Goal: Communication & Community: Answer question/provide support

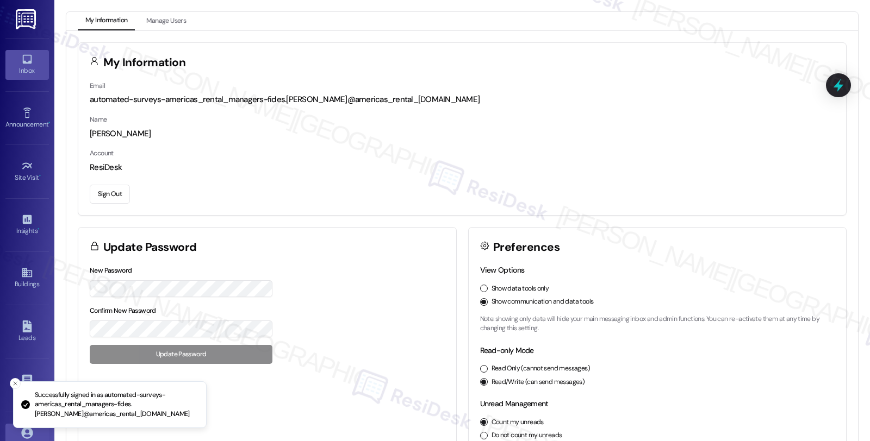
click at [23, 60] on icon at bounding box center [27, 59] width 12 height 12
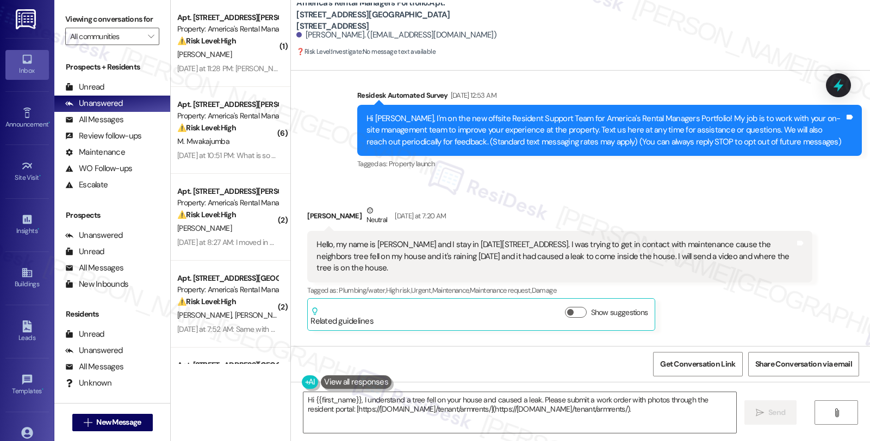
scroll to position [133, 0]
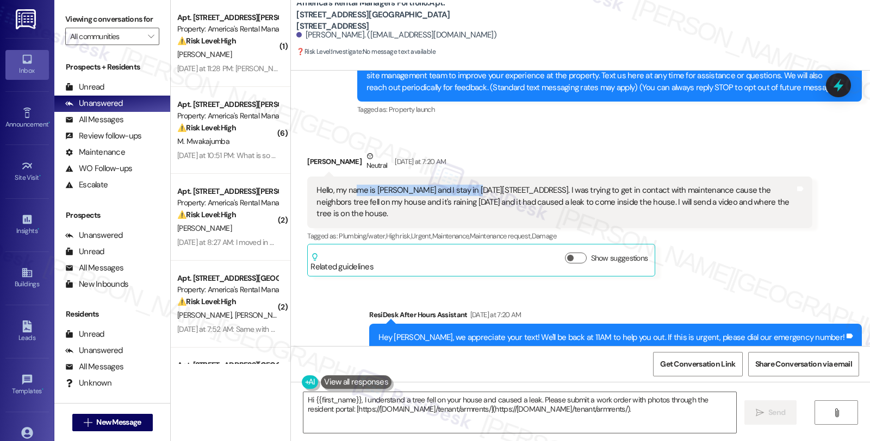
drag, startPoint x: 351, startPoint y: 191, endPoint x: 457, endPoint y: 193, distance: 106.0
click at [457, 193] on div "Hello, my name is Keirra and I stay in 1229 15th way, Birmingham 35211. I was t…" at bounding box center [555, 202] width 478 height 35
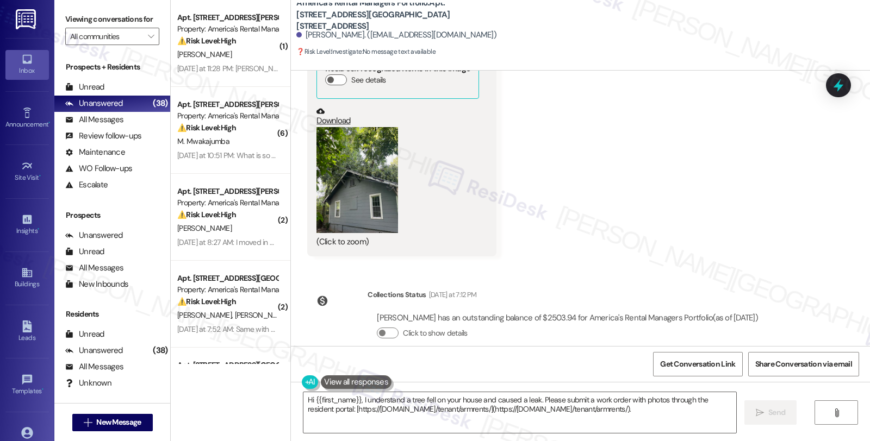
scroll to position [737, 0]
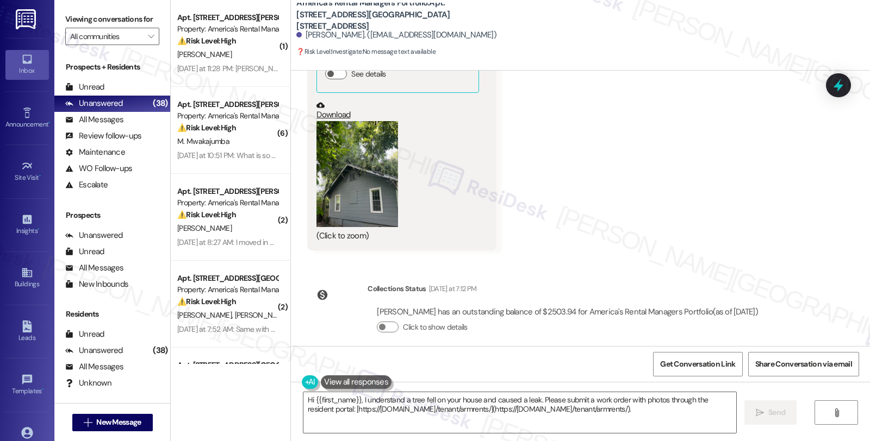
click at [355, 191] on button "Zoom image" at bounding box center [357, 174] width 82 height 106
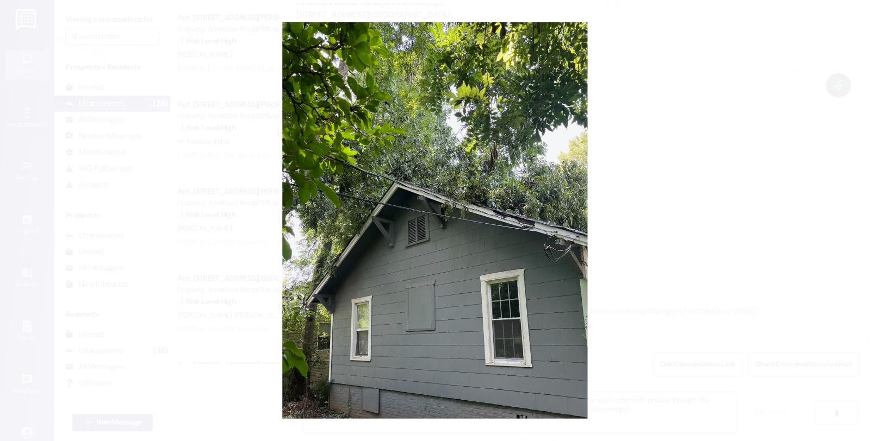
click at [680, 199] on button "Unzoom image" at bounding box center [435, 220] width 870 height 441
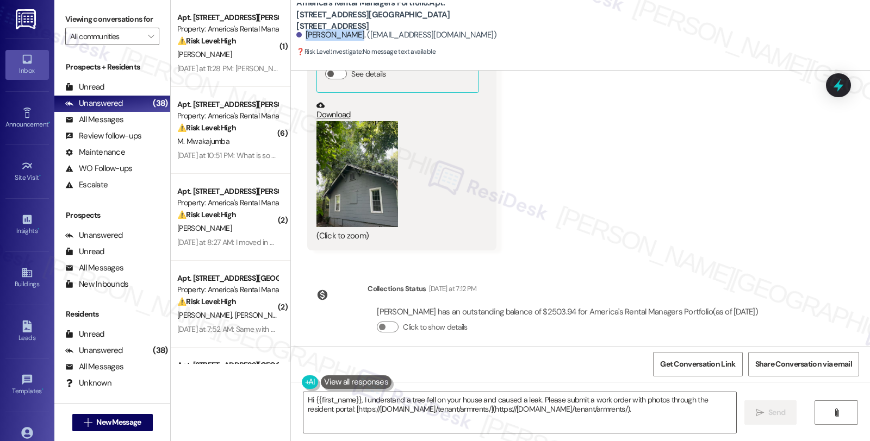
drag, startPoint x: 298, startPoint y: 35, endPoint x: 342, endPoint y: 34, distance: 44.6
click at [342, 34] on div "Keirra Yancey. (keirrabey26@gmail.com)" at bounding box center [396, 34] width 200 height 11
copy div "Keirra Yancey"
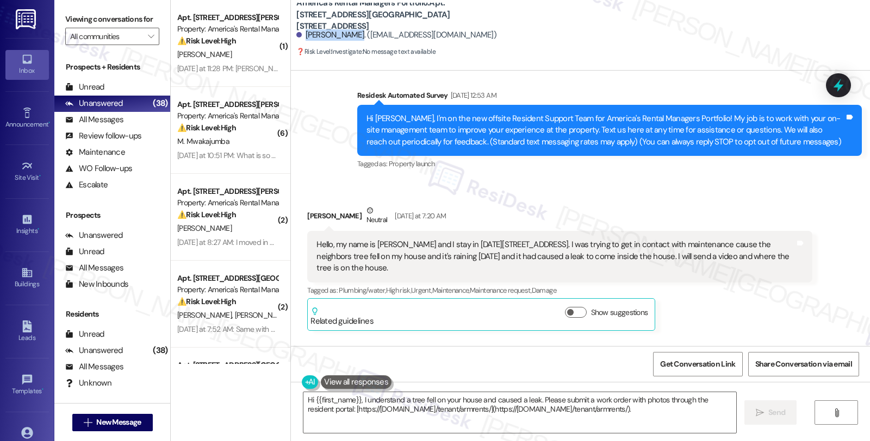
scroll to position [72, 0]
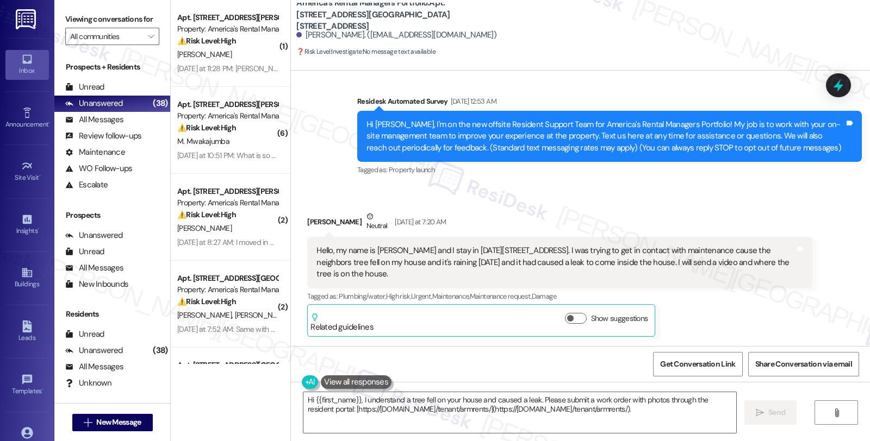
click at [307, 220] on div "Keirra Yancey Neutral Yesterday at 7:20 AM" at bounding box center [559, 224] width 504 height 27
click at [355, 401] on textarea "Hi {{first_name}}, I understand a tree fell on your house and caused a leak. Pl…" at bounding box center [519, 412] width 433 height 41
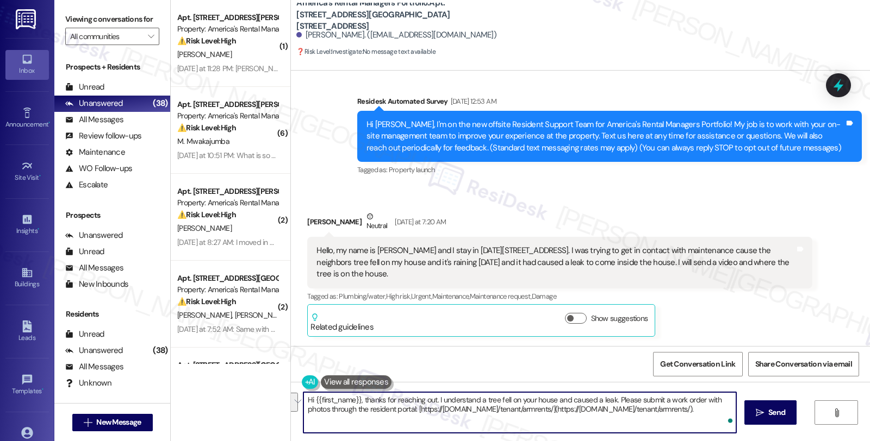
drag, startPoint x: 609, startPoint y: 399, endPoint x: 627, endPoint y: 427, distance: 33.2
click at [627, 427] on textarea "Hi {{first_name}}, thanks for reaching out. I understand a tree fell on your ho…" at bounding box center [519, 412] width 433 height 41
click at [363, 415] on textarea "Hi {{first_name}}, thanks for reaching out. I understand a tree fell on your ho…" at bounding box center [519, 412] width 433 height 41
click at [428, 412] on textarea "Hi {{first_name}}, thanks for reaching out. I understand a tree fell on your ho…" at bounding box center [519, 412] width 433 height 41
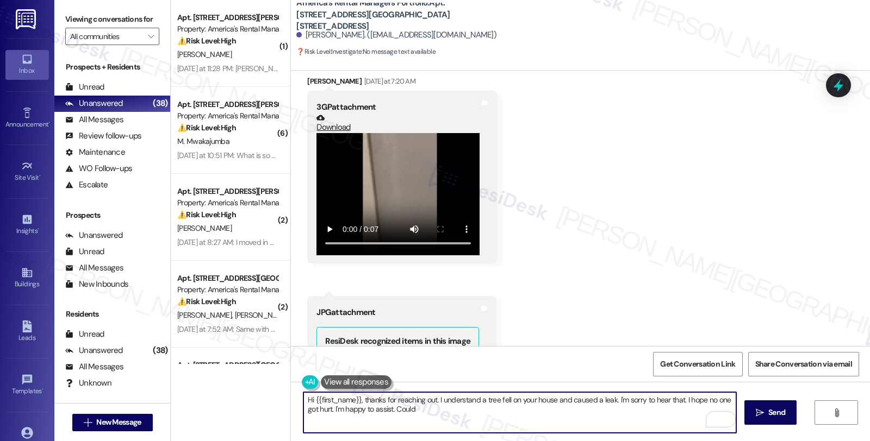
scroll to position [676, 0]
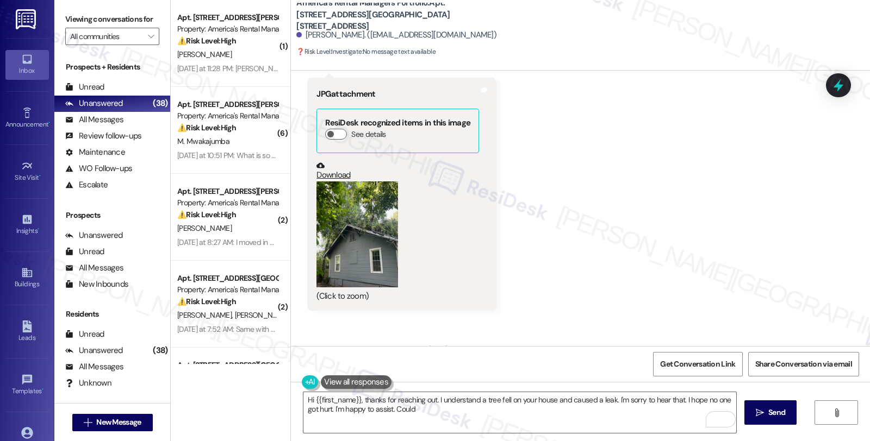
click at [383, 229] on button "Zoom image" at bounding box center [357, 235] width 82 height 106
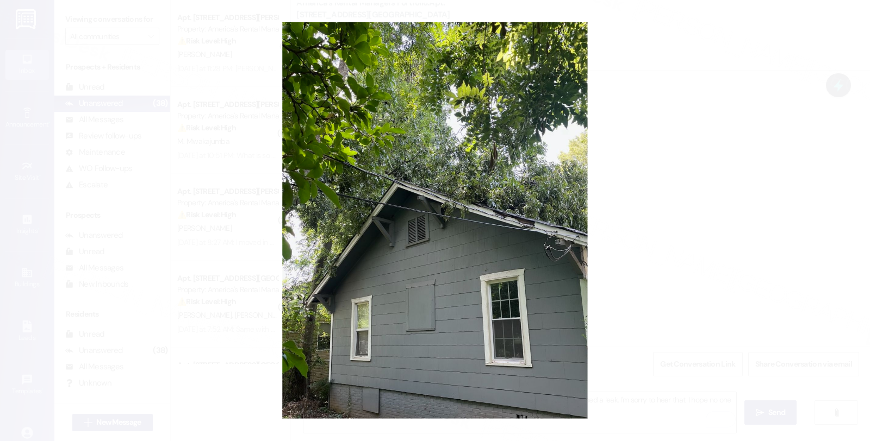
click at [648, 204] on button "Unzoom image" at bounding box center [435, 220] width 870 height 441
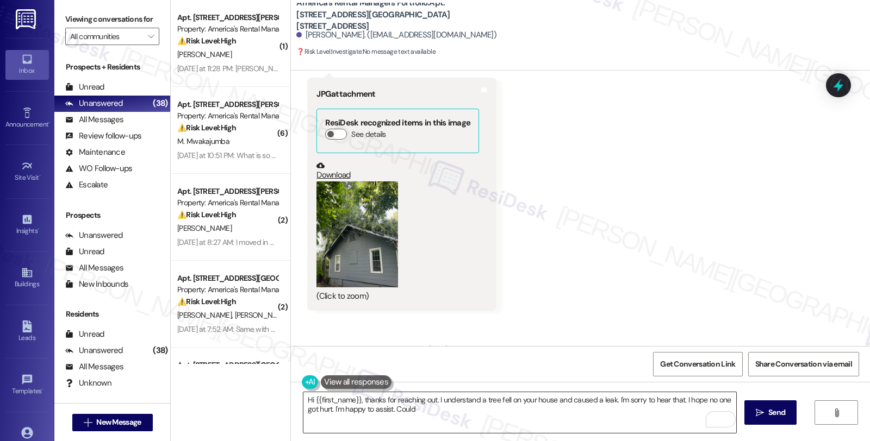
click at [400, 409] on textarea "Hi {{first_name}}, thanks for reaching out. I understand a tree fell on your ho…" at bounding box center [519, 412] width 433 height 41
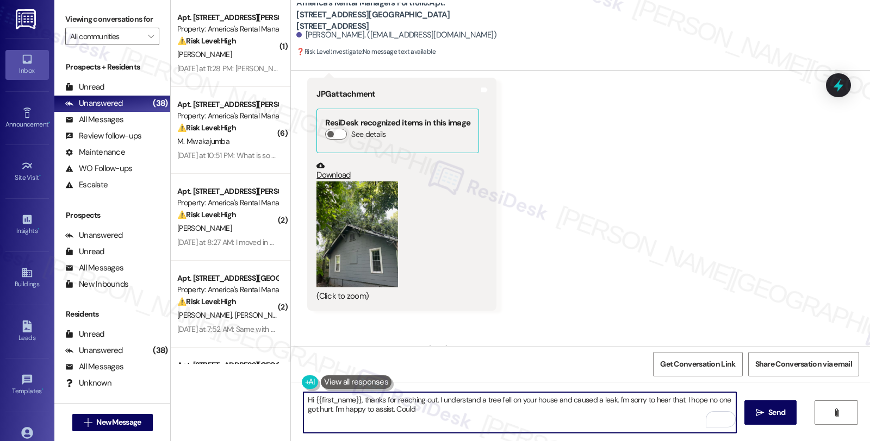
click at [400, 409] on textarea "Hi {{first_name}}, thanks for reaching out. I understand a tree fell on your ho…" at bounding box center [519, 412] width 433 height 41
type textarea "Hi {{first_name}}, thanks for reaching out. I understand a tree fell on your ho…"
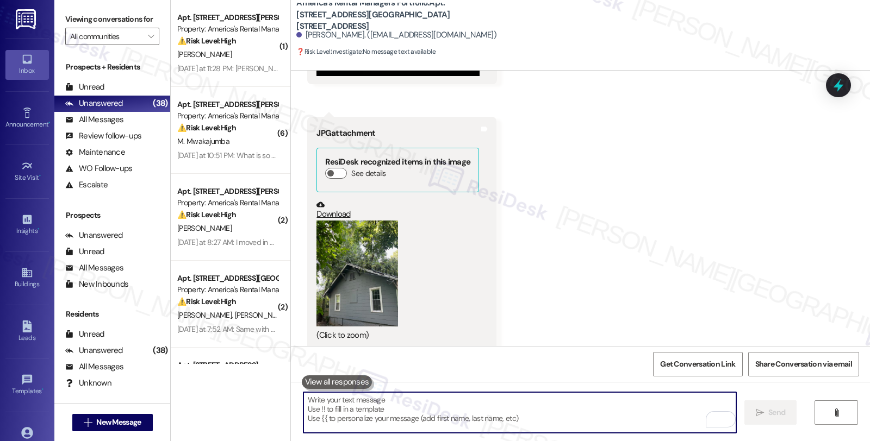
scroll to position [824, 0]
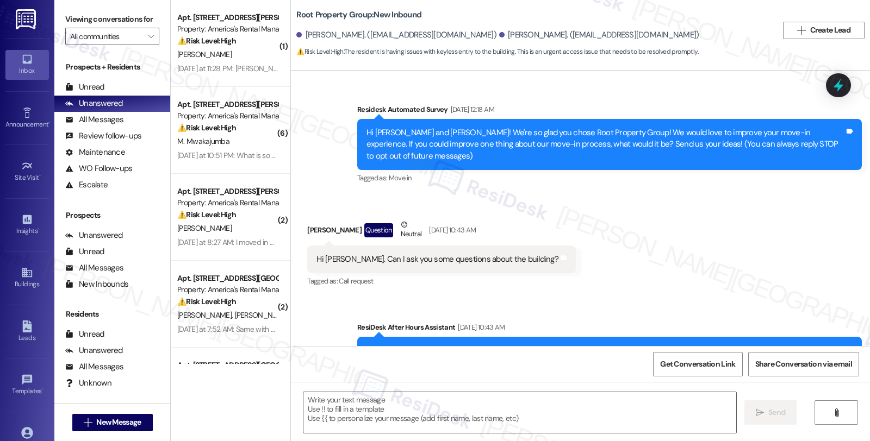
scroll to position [1963, 0]
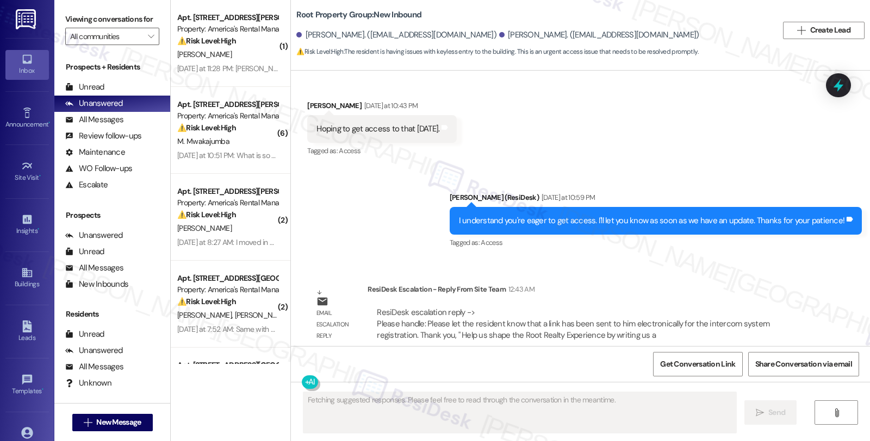
click at [723, 251] on div "Survey, sent via SMS Residesk Automated Survey Aug 13, 2025 at 12:18 AM Hi Anth…" at bounding box center [580, 209] width 579 height 276
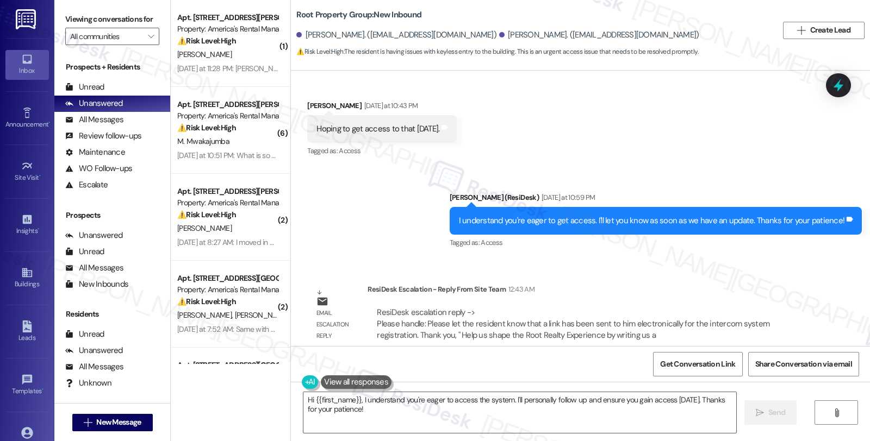
click at [724, 276] on div "Email escalation reply ResiDesk Escalation - Reply From Site Team 12:43 AM Resi…" at bounding box center [559, 317] width 521 height 83
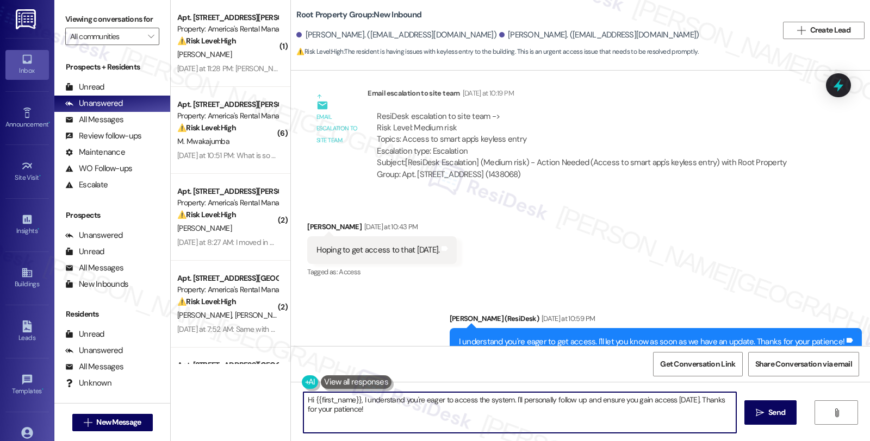
click at [303, 399] on textarea "Hi {{first_name}}, I understand you're eager to access the system. I'll persona…" at bounding box center [519, 412] width 433 height 41
drag, startPoint x: 359, startPoint y: 399, endPoint x: 508, endPoint y: 432, distance: 152.5
click at [508, 432] on textarea "Hi {{first_name}}, I understand you're eager to access the system. I'll persona…" at bounding box center [519, 412] width 433 height 41
paste textarea "Please let the resident know that a link has been sent to him electronically fo…"
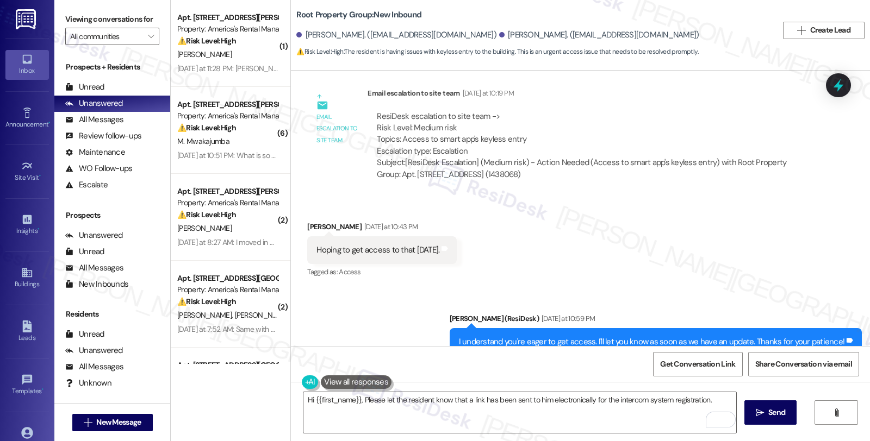
click at [307, 221] on div "Anthony Iaderosa Yesterday at 10:43 PM" at bounding box center [381, 228] width 149 height 15
copy div "Anthony"
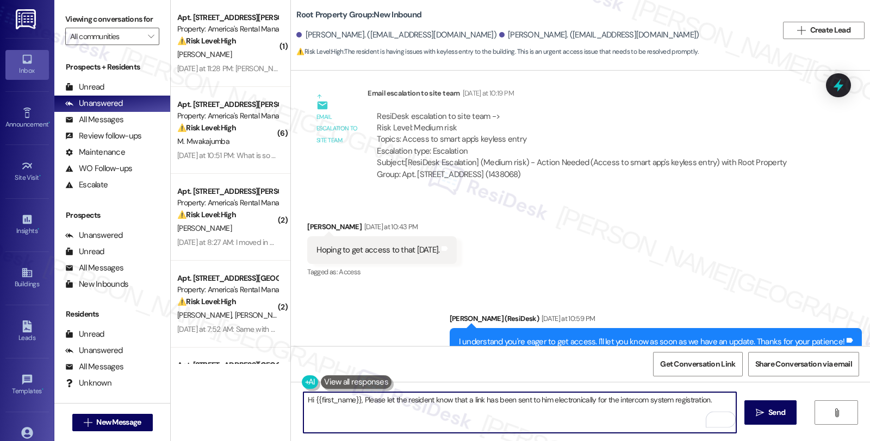
click at [311, 399] on textarea "Hi {{first_name}}, Please let the resident know that a link has been sent to hi…" at bounding box center [519, 412] width 433 height 41
click at [307, 400] on textarea "Hi {{first_name}}, Please let the resident know that a link has been sent to hi…" at bounding box center [519, 412] width 433 height 41
paste textarea "Anthony"
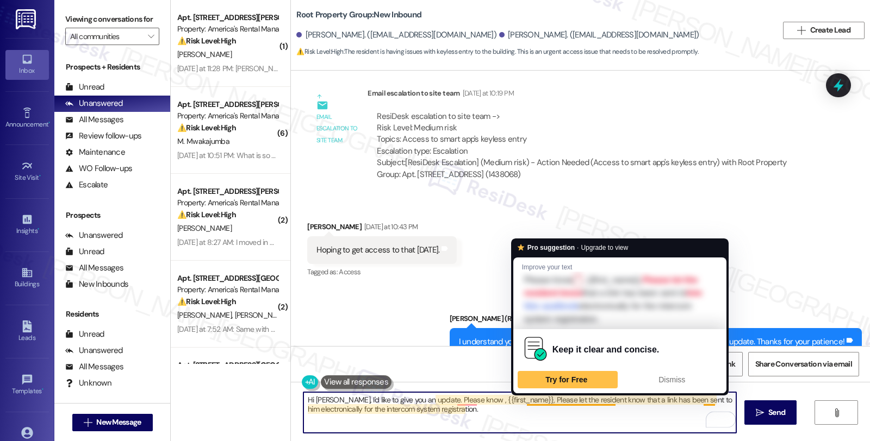
click at [590, 401] on textarea "Hi Anthony, I'd like to give you an update. Please know , {{first_name}}, Pleas…" at bounding box center [519, 412] width 433 height 41
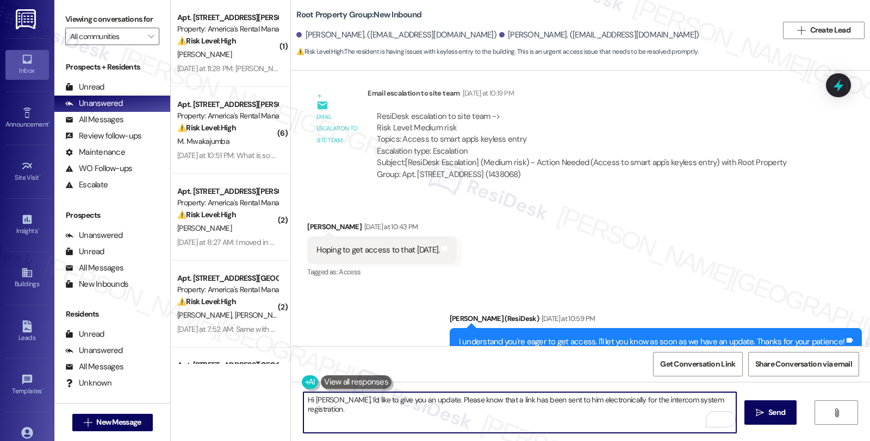
click at [560, 401] on textarea "Hi Anthony, I'd like to give you an update. Please know that a link has been se…" at bounding box center [519, 412] width 433 height 41
click at [729, 401] on textarea "Hi Anthony, I'd like to give you an update. Please know that a link has been se…" at bounding box center [519, 412] width 433 height 41
drag, startPoint x: 450, startPoint y: 410, endPoint x: 302, endPoint y: 411, distance: 147.8
click at [303, 411] on textarea "Hi Anthony, I'd like to give you an update. Please know that a link has been se…" at bounding box center [519, 412] width 433 height 41
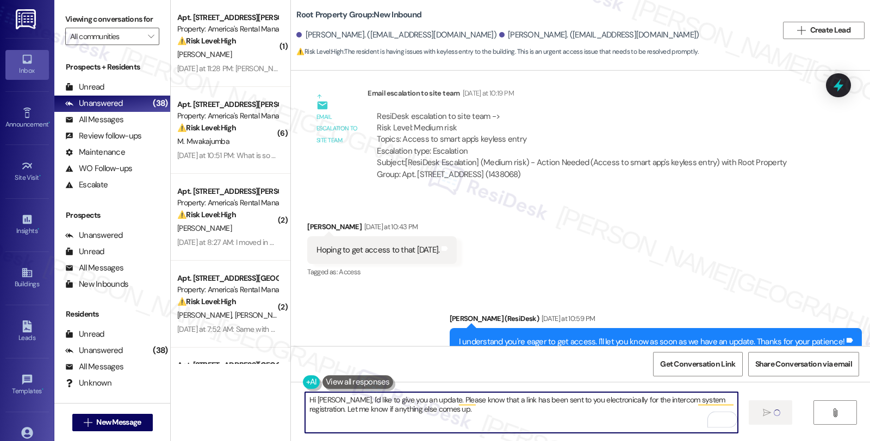
type textarea "Hi [PERSON_NAME], I'd like to give you an update. Please know that a link has b…"
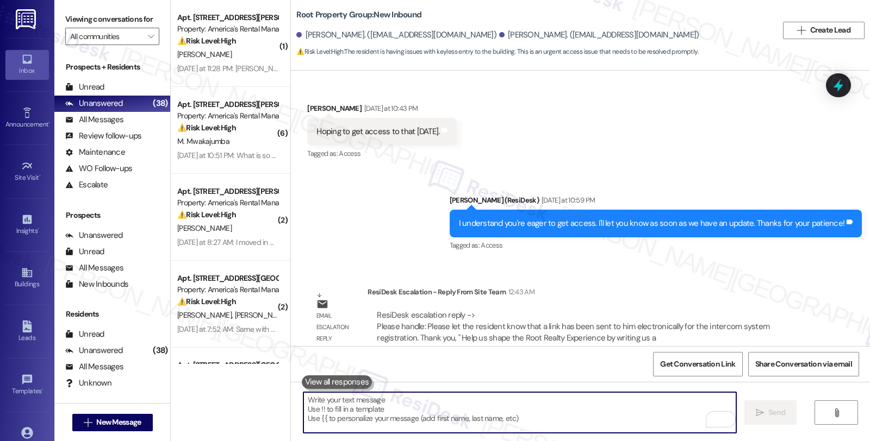
scroll to position [1963, 0]
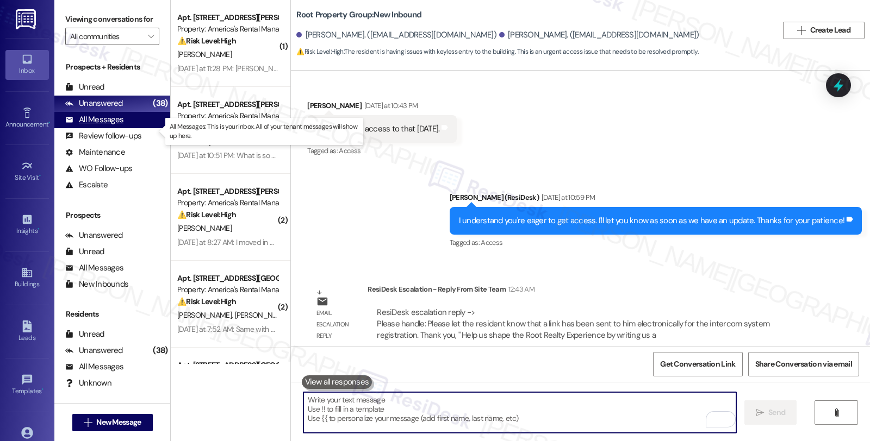
click at [128, 128] on div "All Messages (undefined)" at bounding box center [112, 120] width 116 height 16
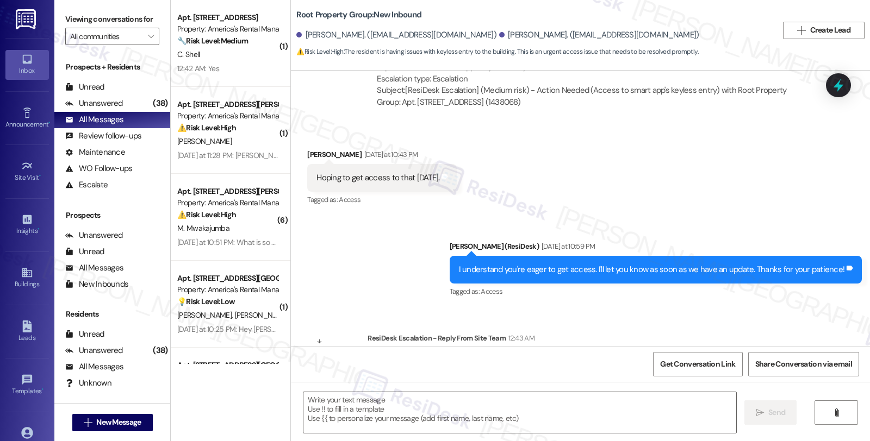
type textarea "Fetching suggested responses. Please feel free to read through the conversation…"
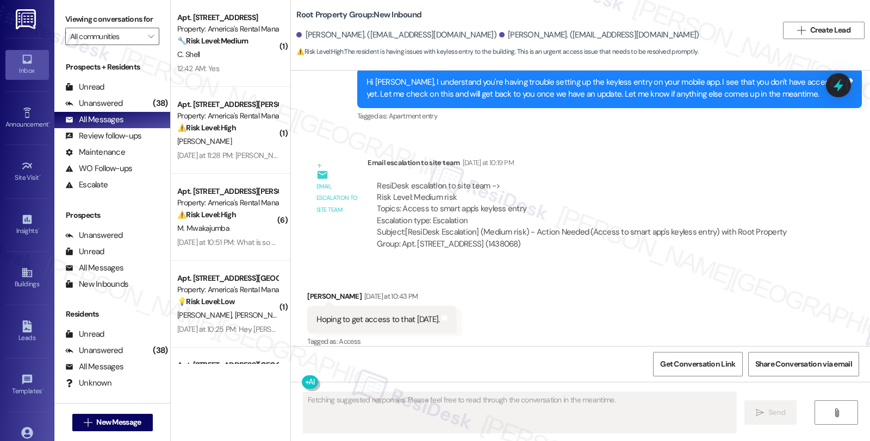
scroll to position [2066, 0]
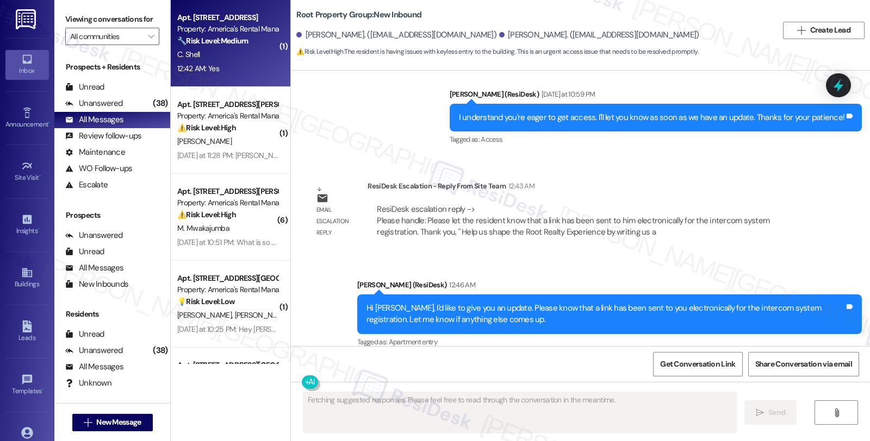
click at [240, 64] on div "12:42 AM: Yes 12:42 AM: Yes" at bounding box center [227, 69] width 103 height 14
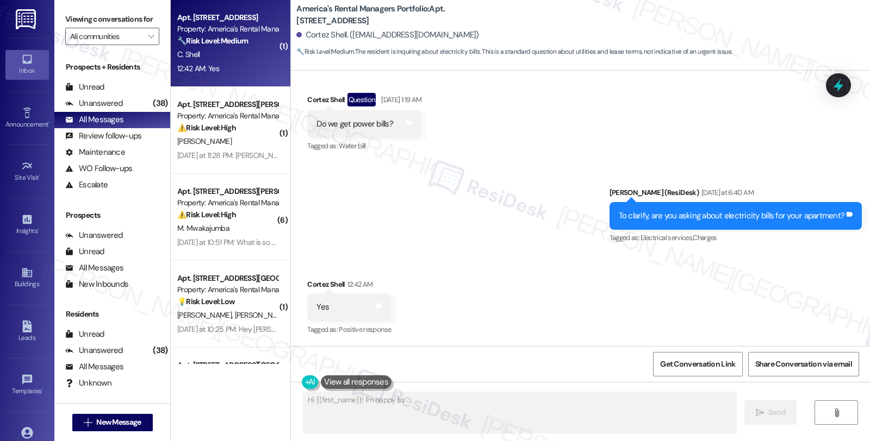
scroll to position [242, 0]
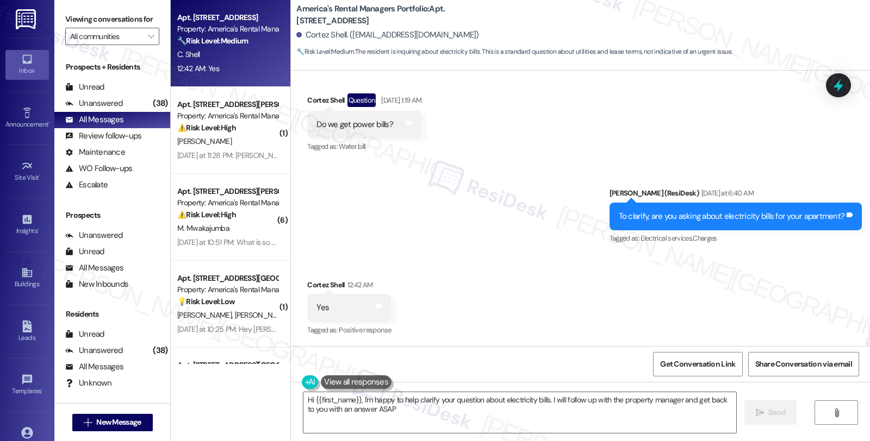
type textarea "Hi {{first_name}}, I'm happy to help clarify your question about electricity bi…"
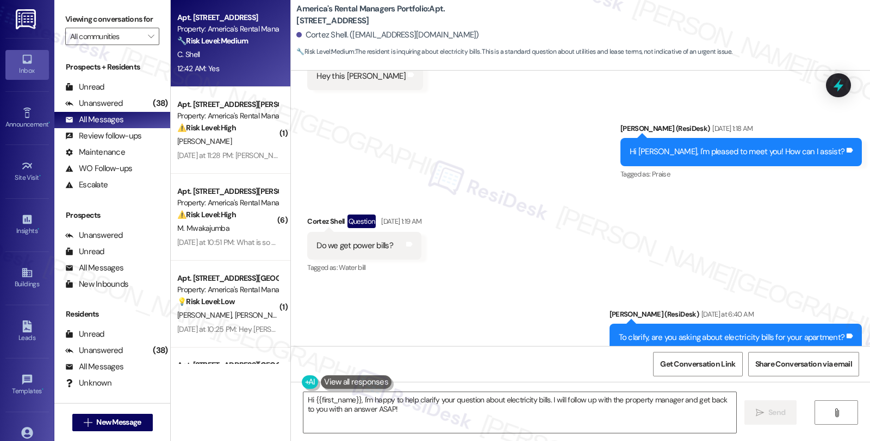
scroll to position [121, 0]
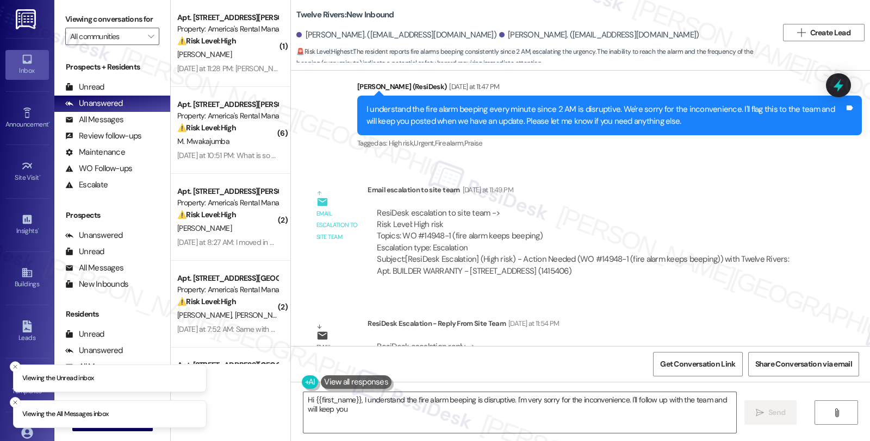
scroll to position [1510, 0]
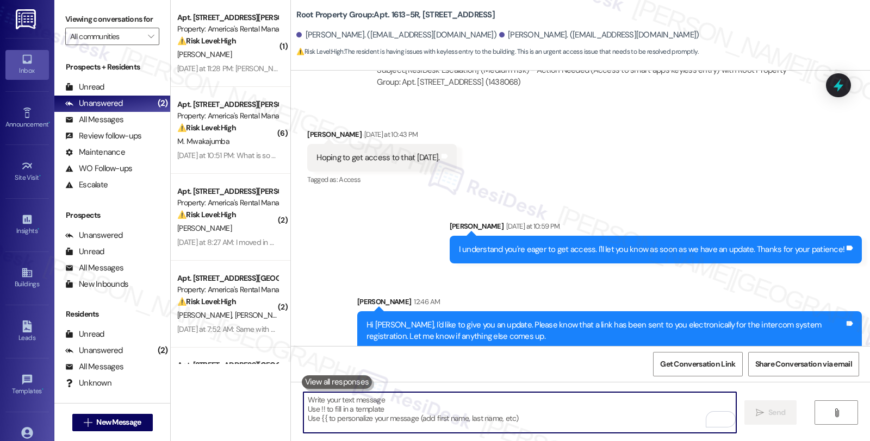
scroll to position [1999, 0]
